Goal: Task Accomplishment & Management: Manage account settings

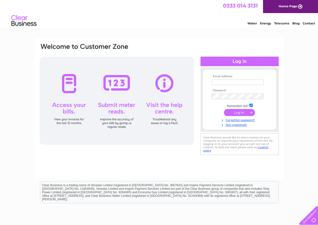
type input "deobaplimited@gmail.com"
click at [231, 113] on input "submit" at bounding box center [239, 112] width 31 height 7
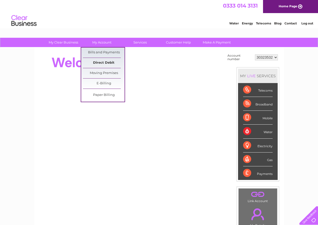
click at [103, 64] on link "Direct Debit" at bounding box center [104, 63] width 42 height 10
